Goal: Contribute content

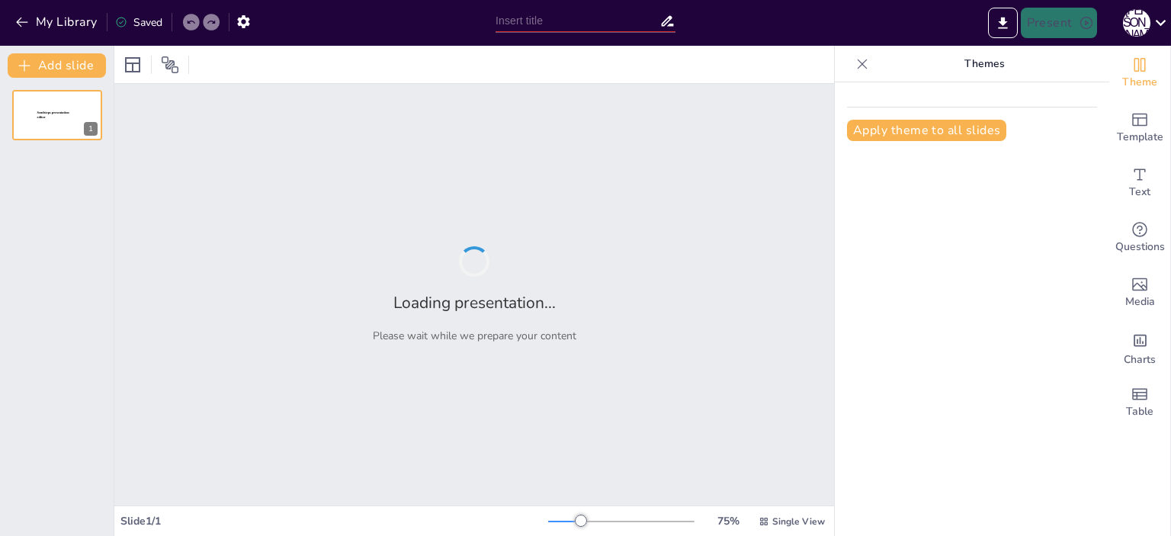
type input "Педагогічні основи впровадження STEAM у школі: підходи, моделі, методи"
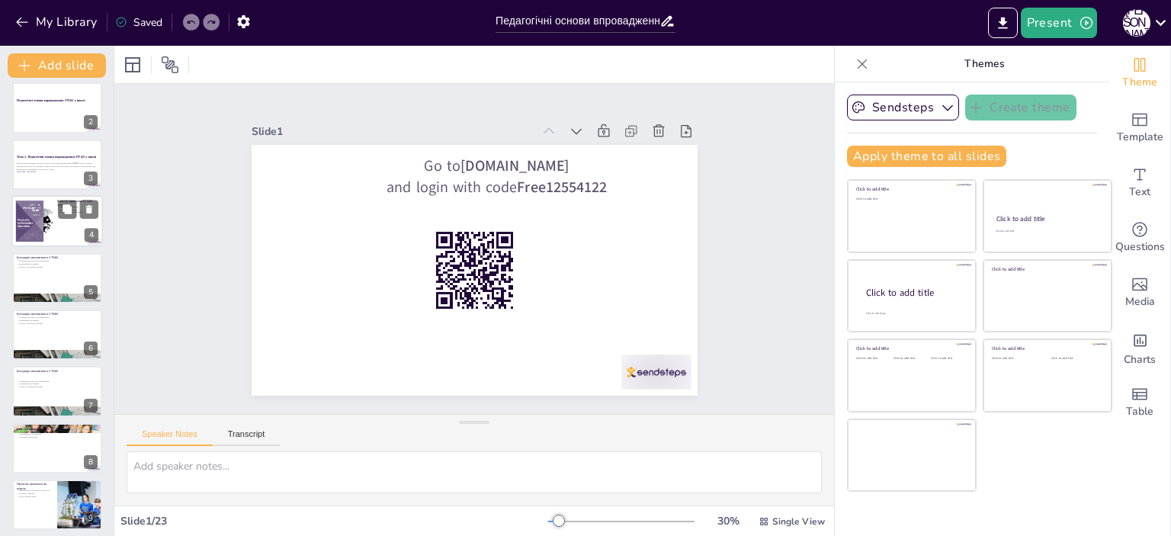
scroll to position [76, 0]
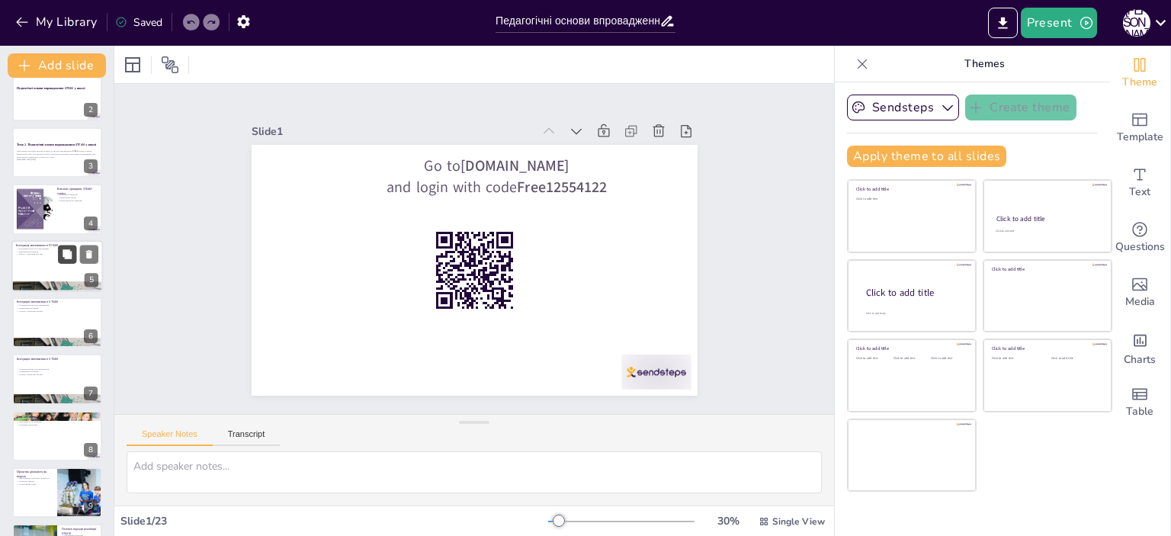
checkbox input "true"
drag, startPoint x: 64, startPoint y: 262, endPoint x: 64, endPoint y: 272, distance: 9.9
click at [64, 262] on button at bounding box center [67, 254] width 18 height 18
type textarea "Математика є основою STEAM-освіти, що дозволяє учням розуміти та використовуват…"
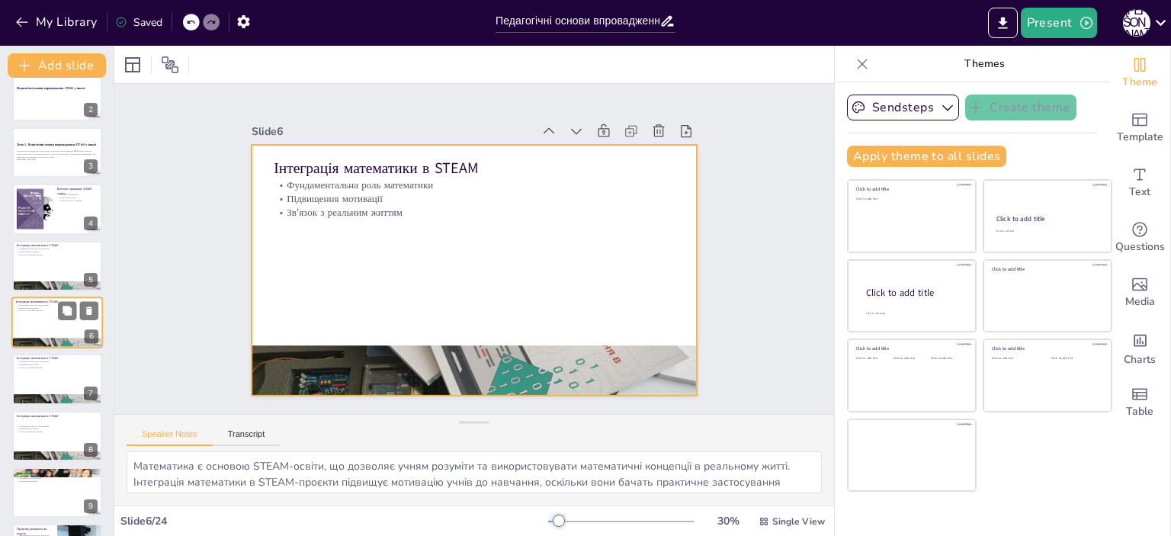
checkbox input "true"
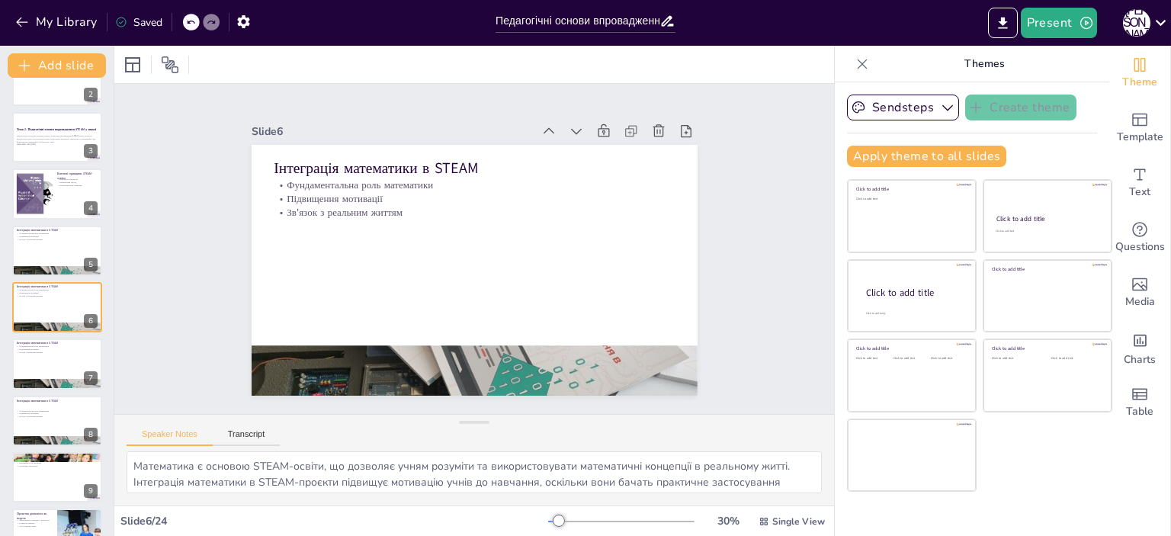
checkbox input "true"
